Goal: Task Accomplishment & Management: Use online tool/utility

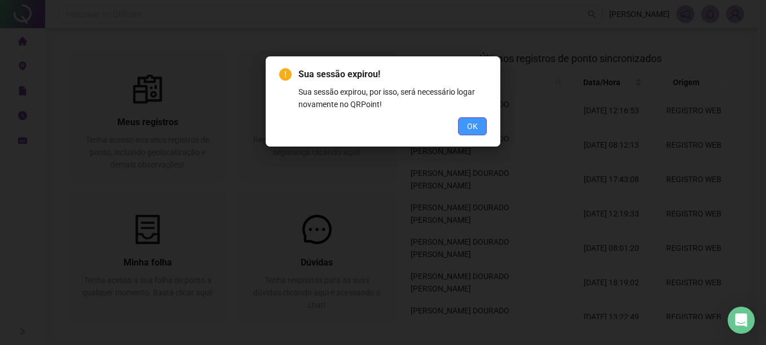
drag, startPoint x: 467, startPoint y: 124, endPoint x: 458, endPoint y: 112, distance: 14.6
click at [467, 123] on button "OK" at bounding box center [472, 126] width 29 height 18
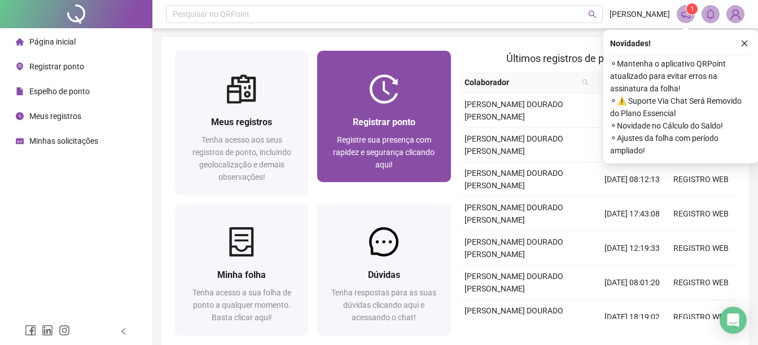
click at [427, 154] on span "Registre sua presença com rapidez e segurança clicando aqui!" at bounding box center [384, 152] width 102 height 34
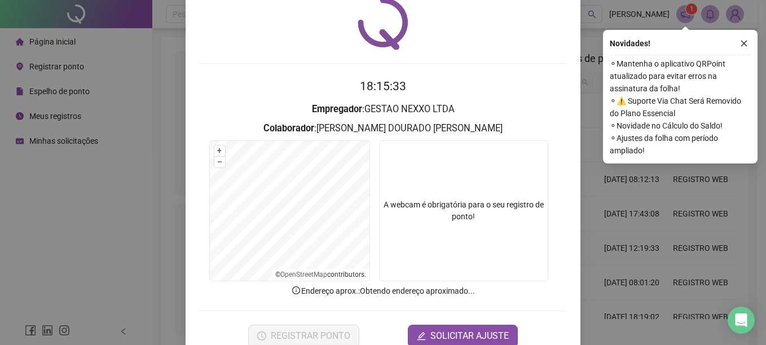
scroll to position [56, 0]
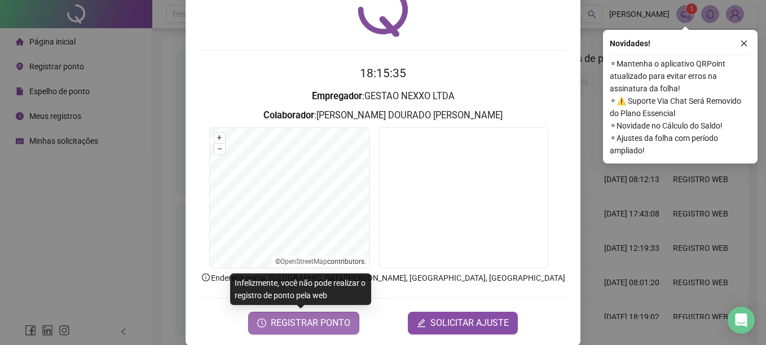
click at [285, 317] on span "REGISTRAR PONTO" at bounding box center [311, 324] width 80 height 14
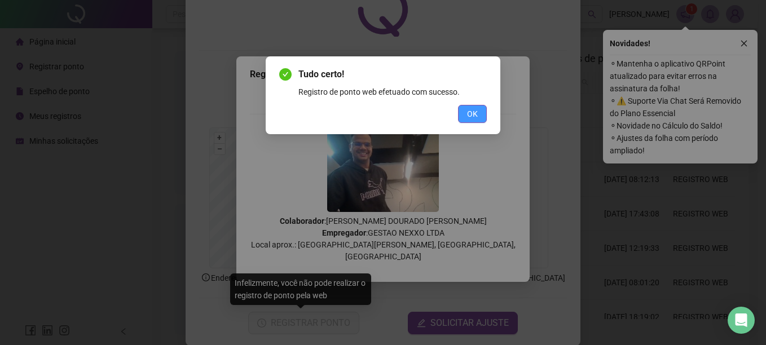
drag, startPoint x: 455, startPoint y: 125, endPoint x: 464, endPoint y: 120, distance: 10.4
click at [460, 124] on div "Tudo certo! Registro de ponto web efetuado com sucesso. OK" at bounding box center [383, 95] width 235 height 78
click at [464, 120] on button "OK" at bounding box center [472, 114] width 29 height 18
